Goal: Register for event/course

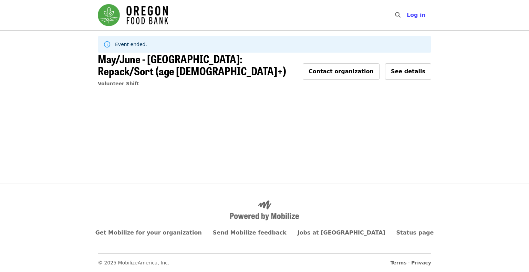
click at [360, 123] on div "Skip to content ​ Log in Event ended. May/June - [GEOGRAPHIC_DATA]: Repack/Sort…" at bounding box center [264, 92] width 529 height 184
click at [154, 52] on span "May/June - [GEOGRAPHIC_DATA]: Repack/Sort (age [DEMOGRAPHIC_DATA]+)" at bounding box center [192, 65] width 188 height 28
click at [123, 16] on img "Main navigation" at bounding box center [133, 15] width 70 height 22
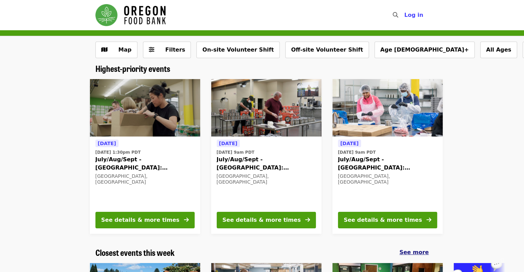
click at [417, 254] on span "See more" at bounding box center [413, 252] width 29 height 7
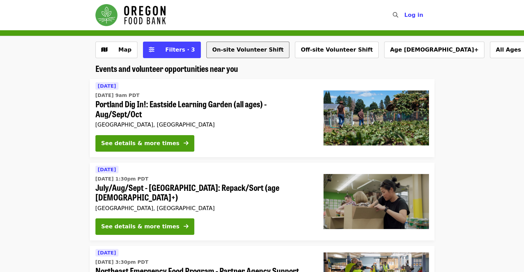
click at [251, 49] on button "On-site Volunteer Shift" at bounding box center [247, 50] width 83 height 17
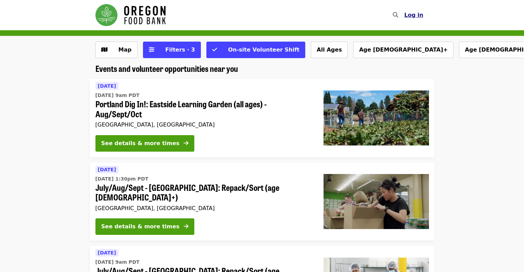
click at [416, 13] on span "Log in" at bounding box center [413, 15] width 19 height 7
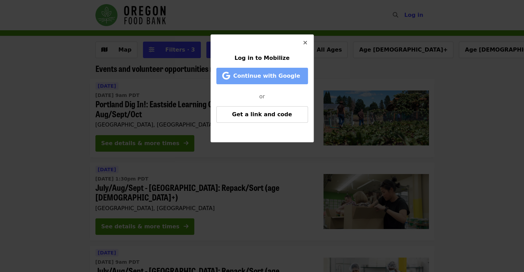
click at [252, 77] on span "Continue with Google" at bounding box center [266, 76] width 67 height 7
